Goal: Task Accomplishment & Management: Manage account settings

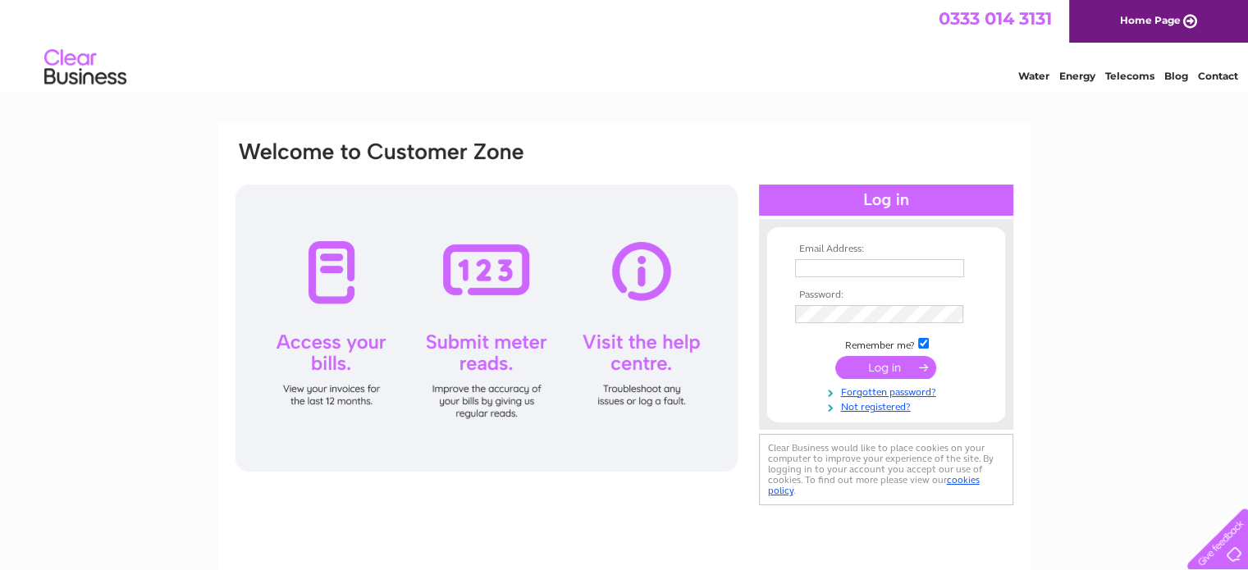
type input "ken@carrightmotors.co.uk"
click at [880, 366] on input "submit" at bounding box center [885, 367] width 101 height 23
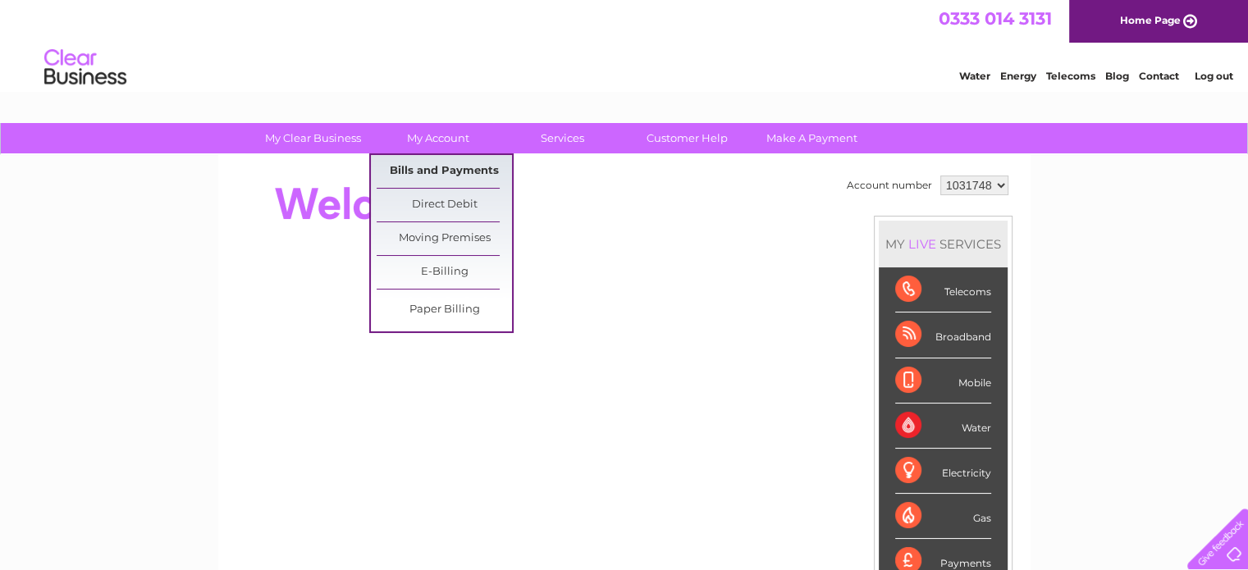
click at [451, 173] on link "Bills and Payments" at bounding box center [443, 171] width 135 height 33
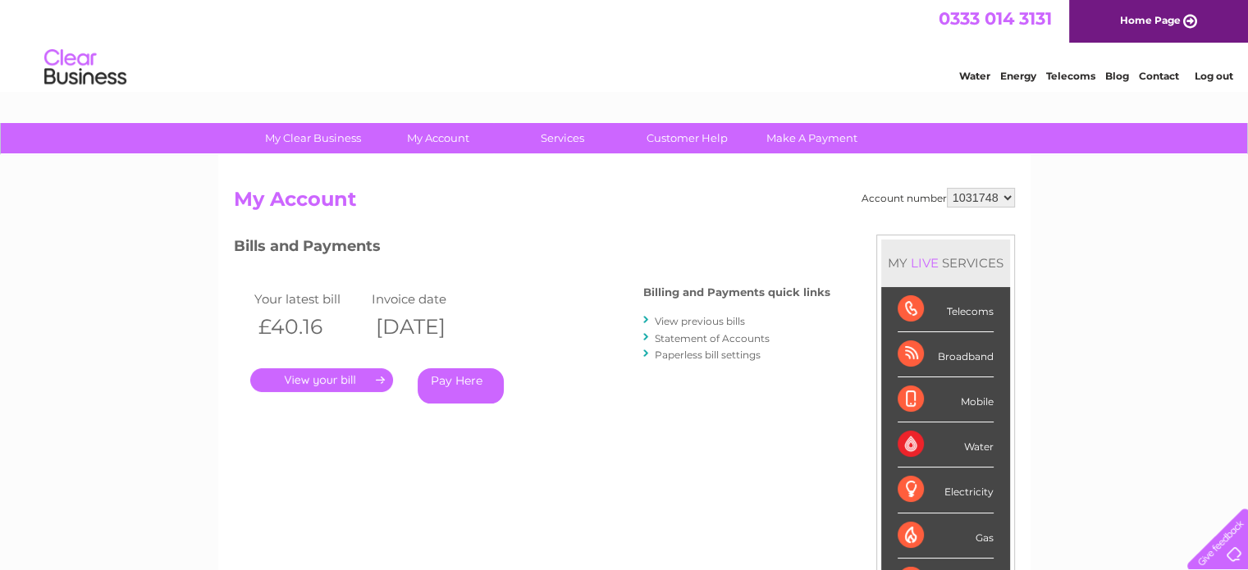
click at [1004, 197] on select "1031748 1154633 1154635" at bounding box center [981, 198] width 68 height 20
select select "1154633"
click at [947, 188] on select "1031748 1154633 1154635" at bounding box center [981, 198] width 68 height 20
click at [362, 382] on link "." at bounding box center [321, 380] width 143 height 24
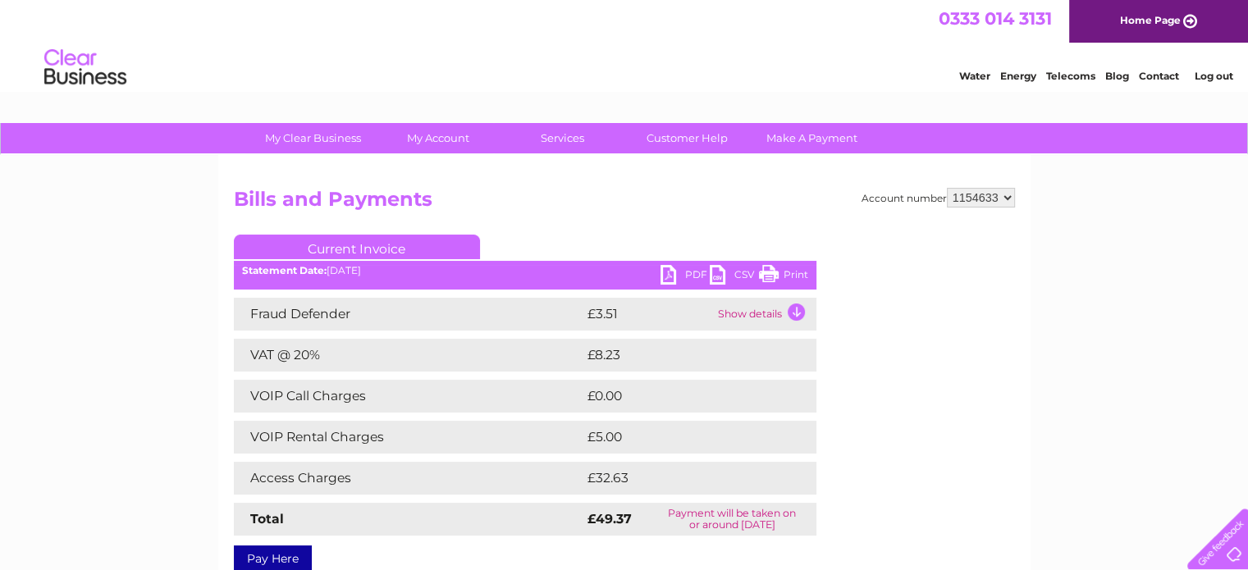
click at [794, 274] on link "Print" at bounding box center [783, 277] width 49 height 24
click at [1011, 196] on select "1031748 1154633 1154635" at bounding box center [981, 198] width 68 height 20
select select "1154635"
click at [947, 188] on select "1031748 1154633 1154635" at bounding box center [981, 198] width 68 height 20
click at [994, 197] on select "1031748 1154633 1154635" at bounding box center [981, 198] width 68 height 20
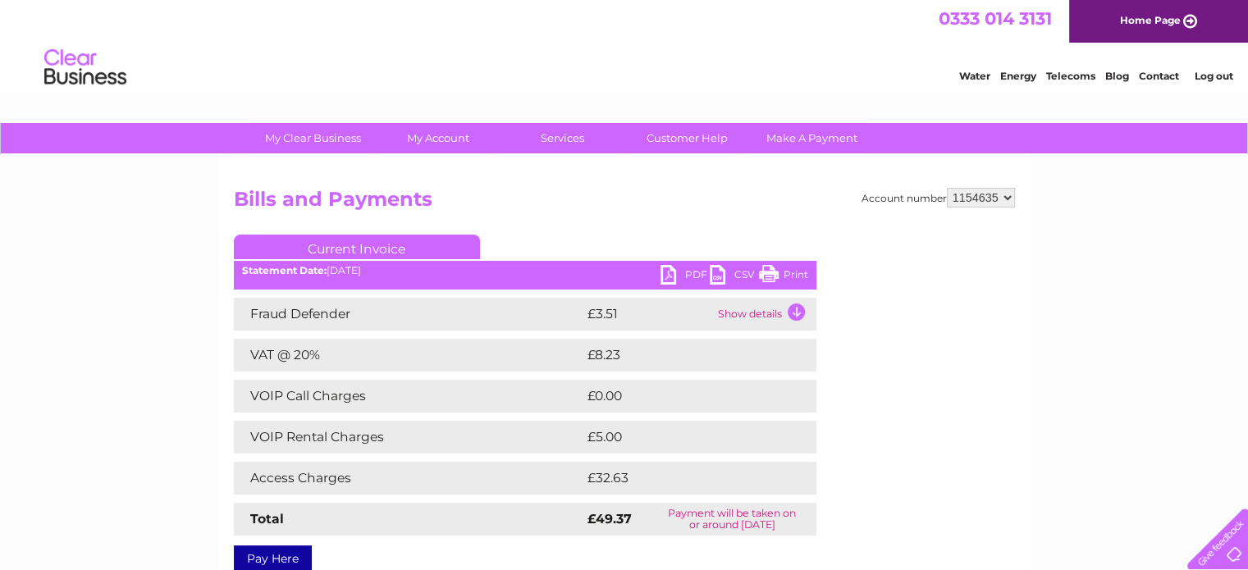
click at [993, 197] on select "1031748 1154633 1154635" at bounding box center [981, 198] width 68 height 20
click at [784, 271] on link "Print" at bounding box center [783, 277] width 49 height 24
